Goal: Information Seeking & Learning: Learn about a topic

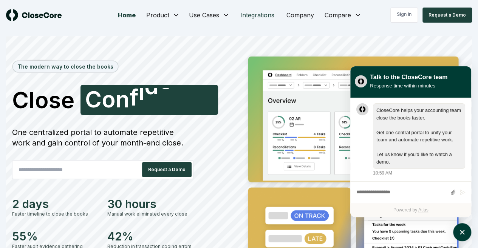
click at [257, 15] on link "Integrations" at bounding box center [257, 15] width 46 height 15
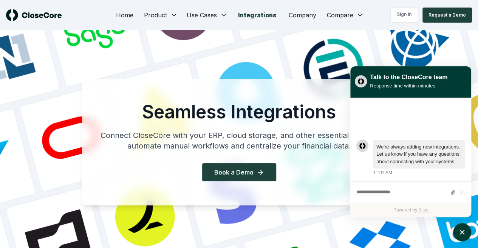
click at [356, 15] on div "Sign in Request a Demo" at bounding box center [413, 15] width 116 height 15
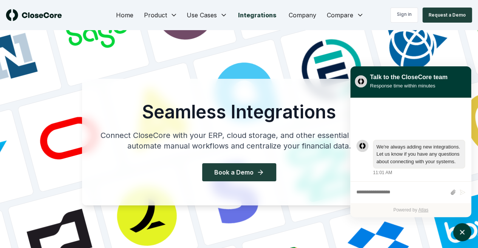
click at [359, 15] on div "Sign in Request a Demo" at bounding box center [413, 15] width 116 height 15
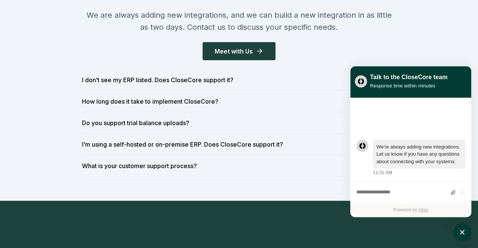
scroll to position [868, 0]
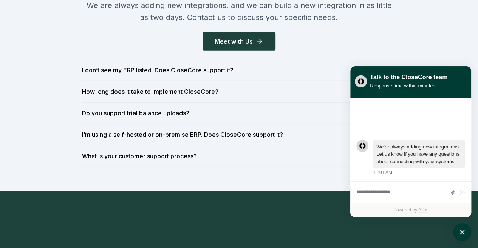
click at [461, 72] on div "Talk to the CloseCore team Response time within minutes" at bounding box center [411, 81] width 112 height 21
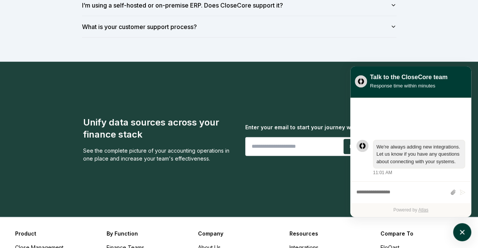
scroll to position [982, 0]
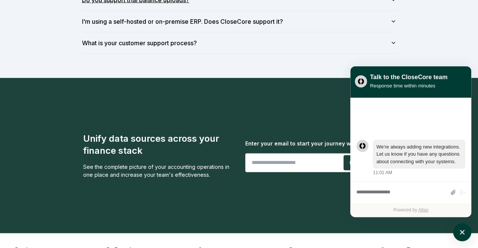
click at [394, 3] on icon "button" at bounding box center [393, 0] width 6 height 6
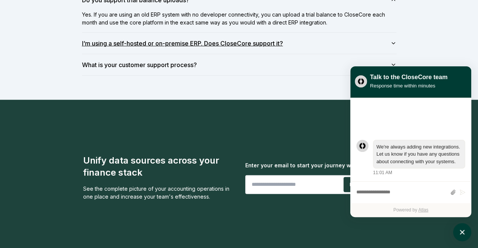
scroll to position [944, 0]
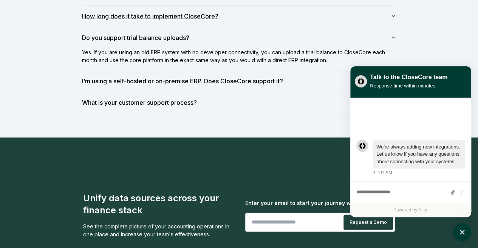
click at [394, 19] on icon "button" at bounding box center [393, 16] width 6 height 6
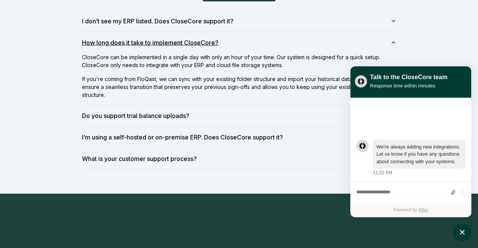
scroll to position [906, 0]
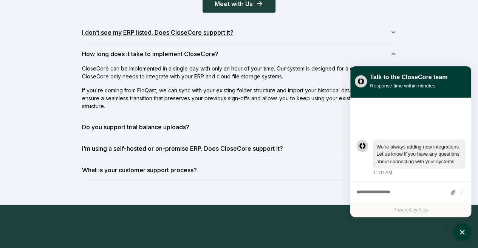
click at [395, 35] on icon "button" at bounding box center [393, 32] width 6 height 6
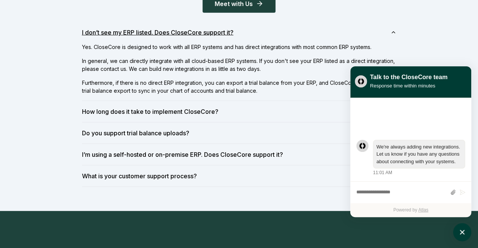
click at [394, 35] on icon "button" at bounding box center [393, 32] width 6 height 6
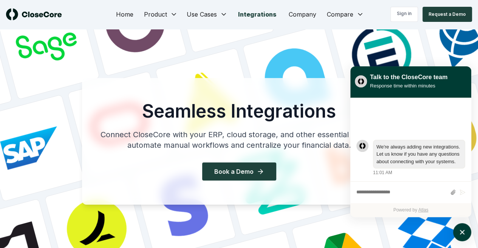
scroll to position [0, 0]
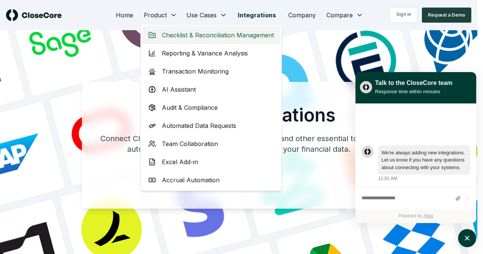
click at [208, 34] on span "Checklist & Reconciliation Management" at bounding box center [218, 35] width 112 height 9
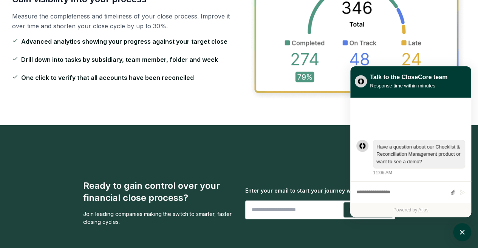
scroll to position [1343, 0]
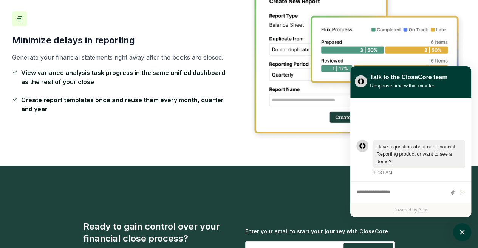
scroll to position [1326, 0]
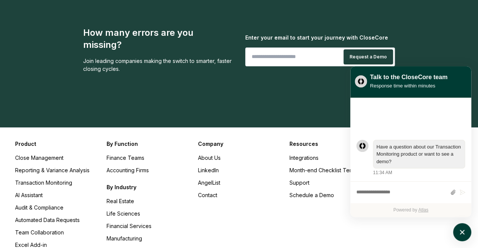
scroll to position [1409, 0]
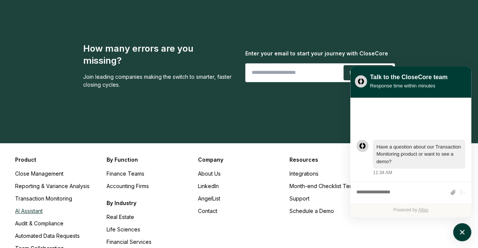
click at [33, 208] on link "AI Assistant" at bounding box center [29, 211] width 28 height 6
